Goal: Book appointment/travel/reservation

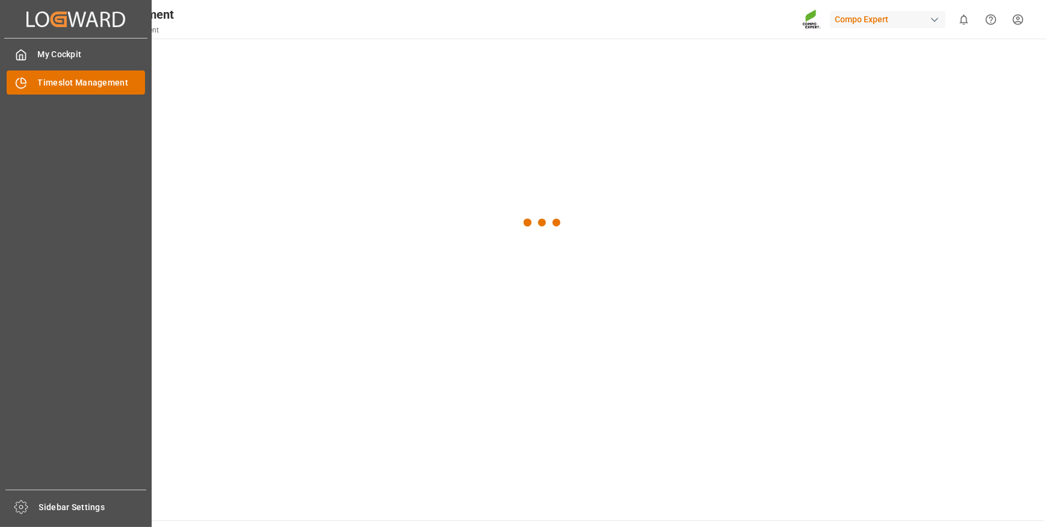
click at [95, 85] on span "Timeslot Management" at bounding box center [92, 82] width 108 height 13
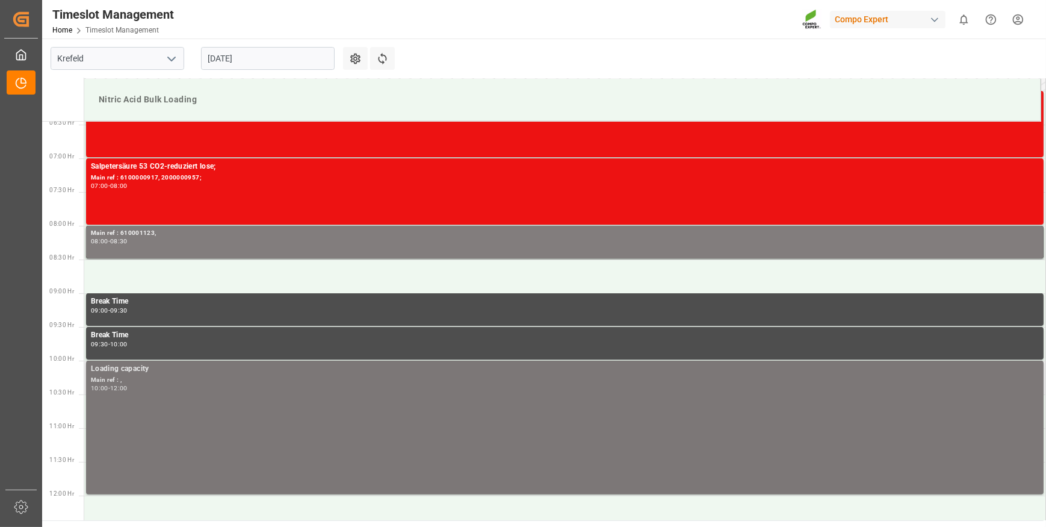
scroll to position [409, 0]
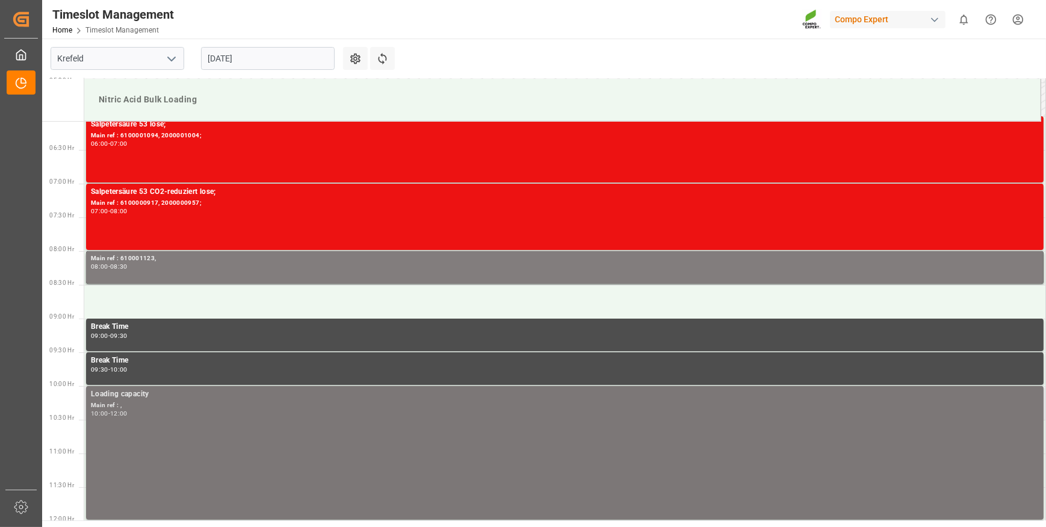
click at [934, 450] on div "Loading capacity Main ref : , 10:00 - 12:00" at bounding box center [565, 452] width 948 height 129
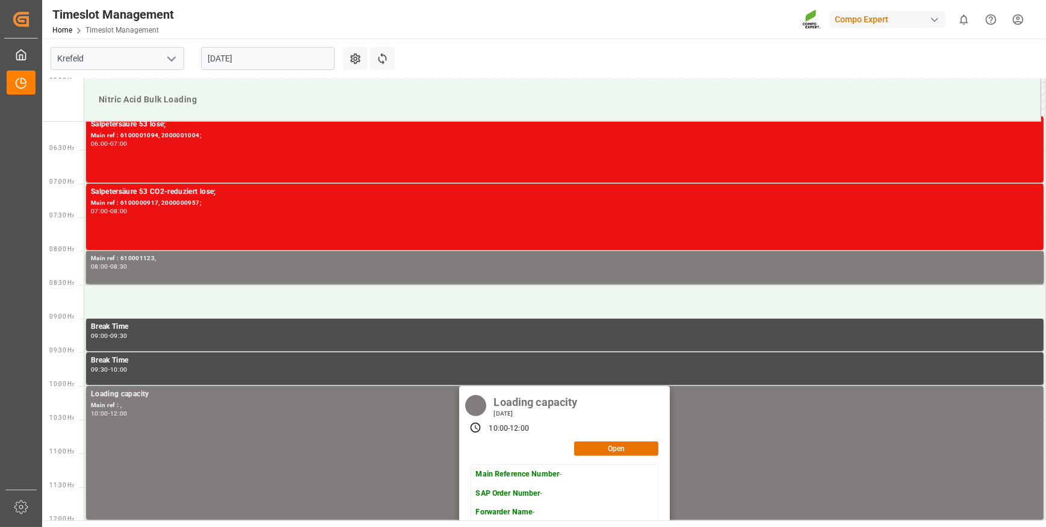
click at [258, 57] on input "[DATE]" at bounding box center [268, 58] width 134 height 23
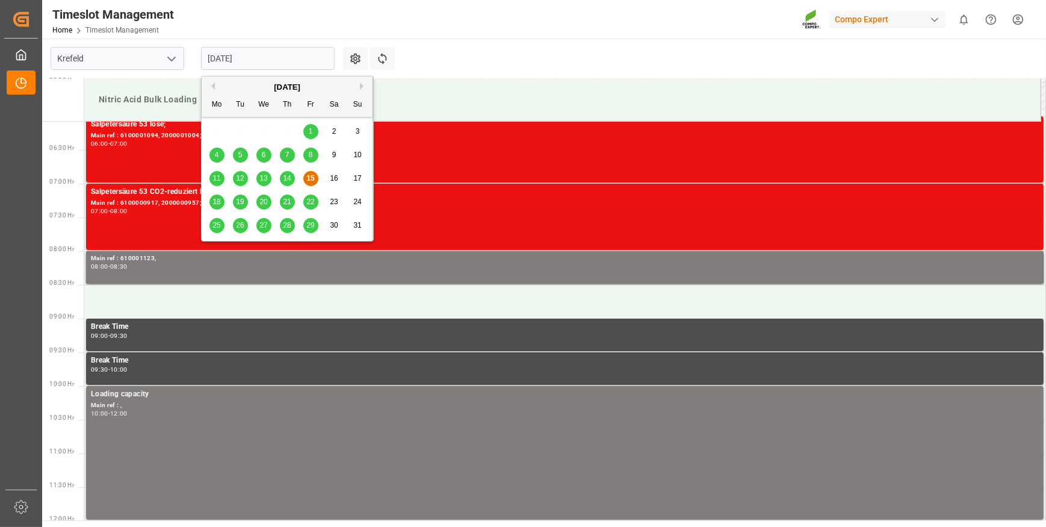
click at [286, 181] on span "14" at bounding box center [287, 178] width 8 height 8
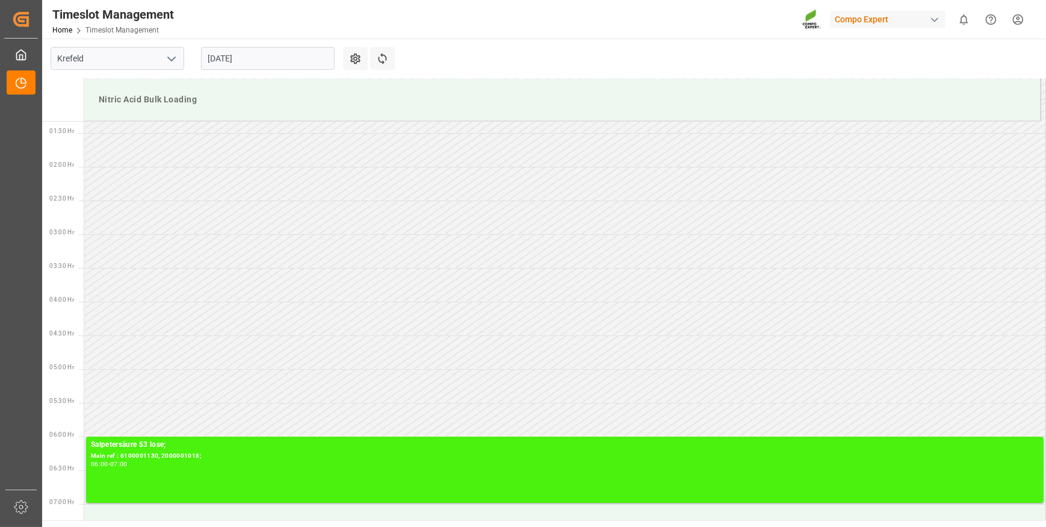
scroll to position [26, 0]
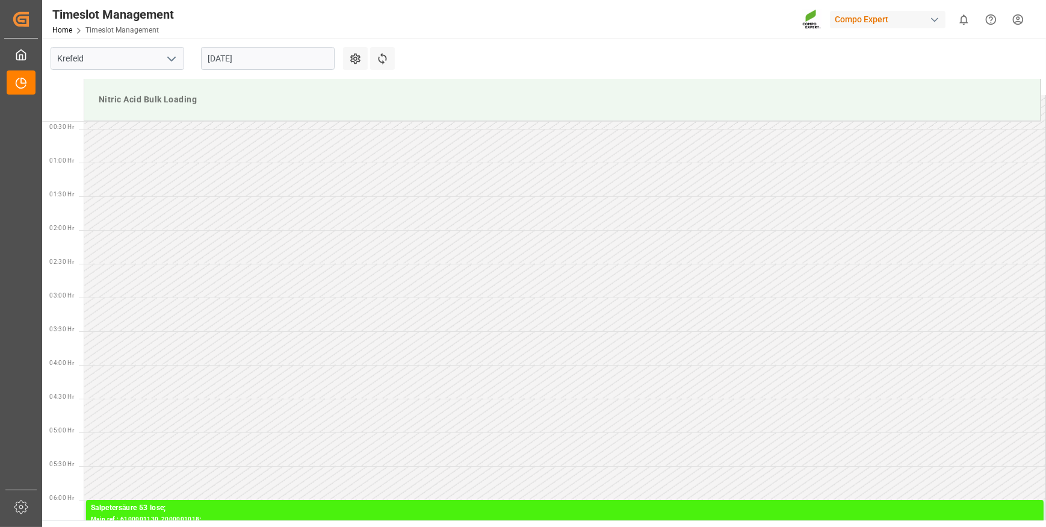
click at [299, 58] on input "[DATE]" at bounding box center [268, 58] width 134 height 23
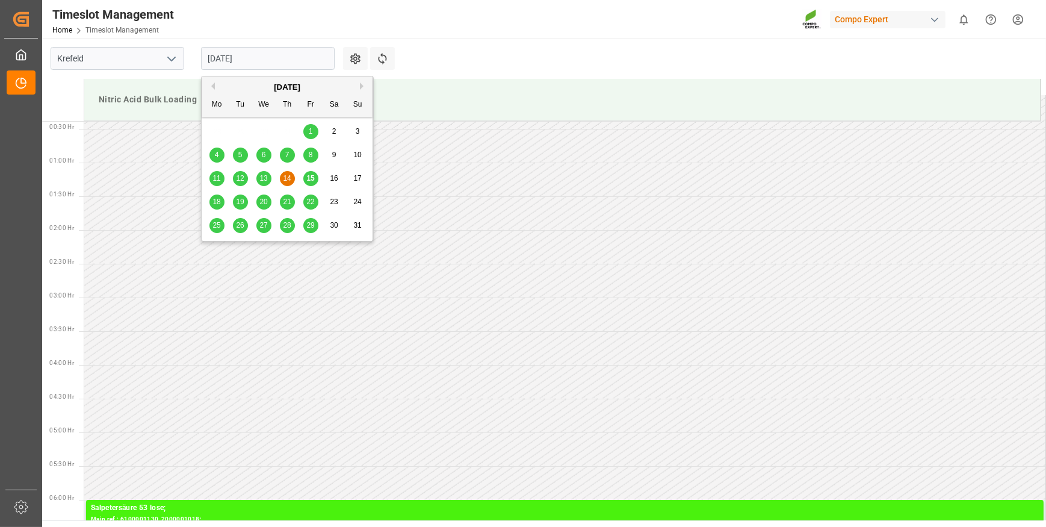
click at [309, 178] on span "15" at bounding box center [310, 178] width 8 height 8
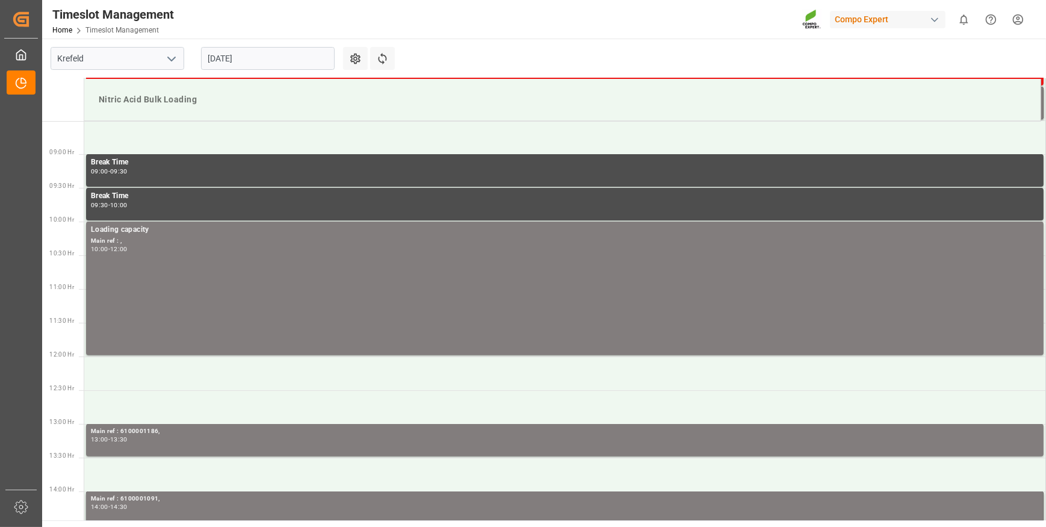
scroll to position [518, 0]
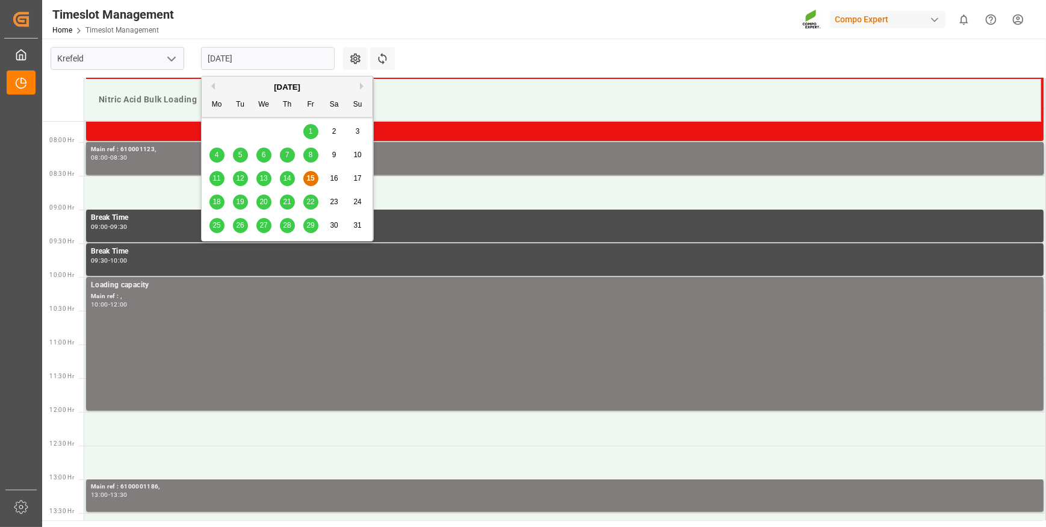
click at [267, 54] on input "[DATE]" at bounding box center [268, 58] width 134 height 23
click at [286, 181] on span "14" at bounding box center [287, 178] width 8 height 8
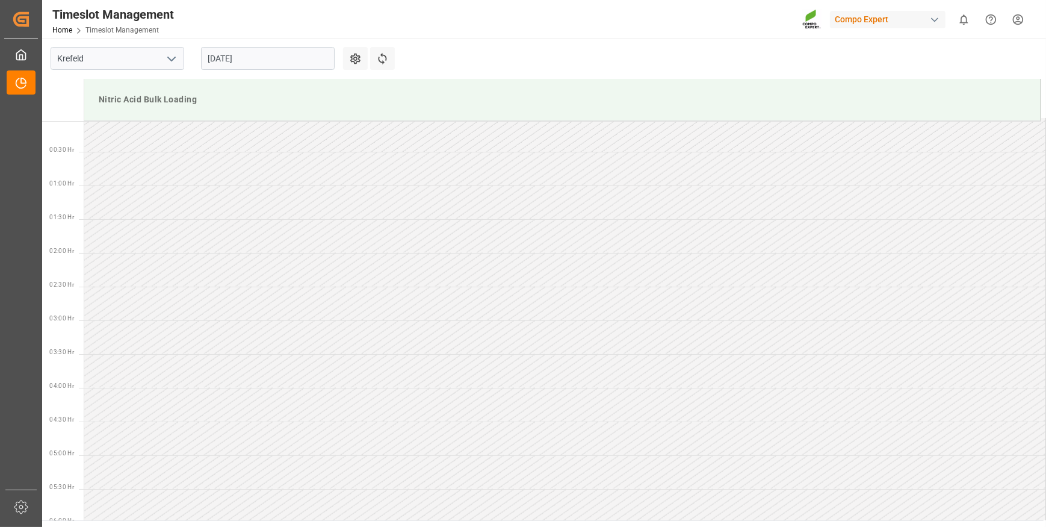
scroll to position [0, 0]
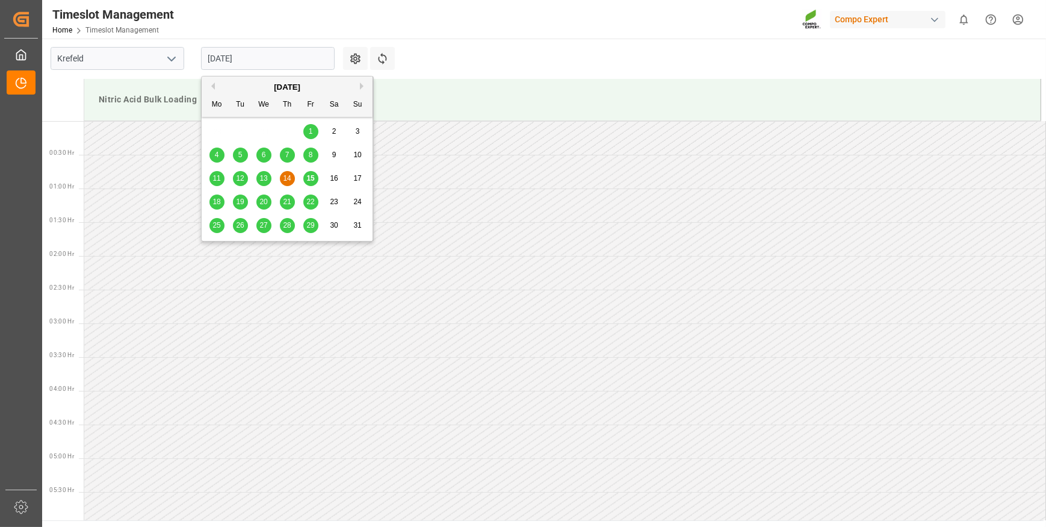
click at [270, 60] on input "[DATE]" at bounding box center [268, 58] width 134 height 23
click at [310, 179] on span "15" at bounding box center [310, 178] width 8 height 8
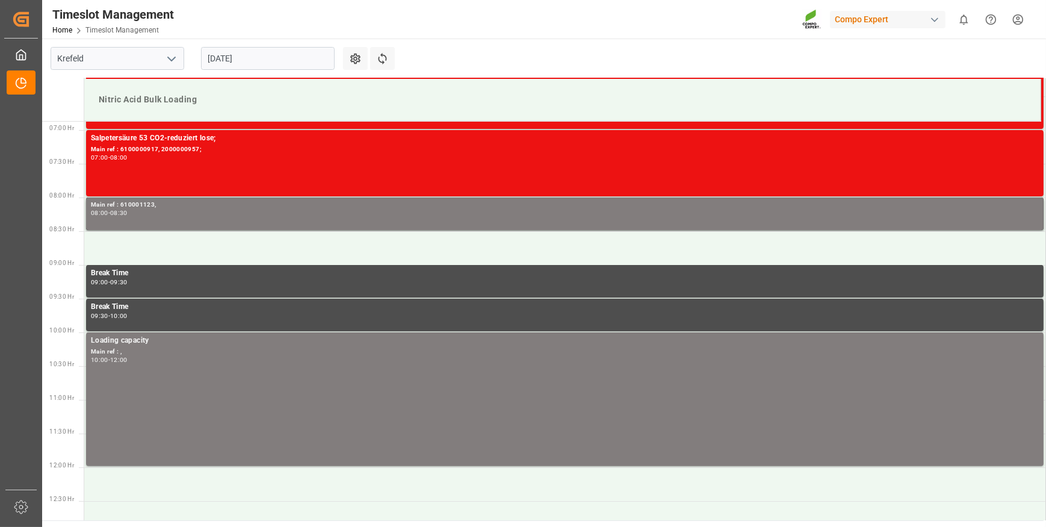
scroll to position [464, 0]
